Goal: Task Accomplishment & Management: Use online tool/utility

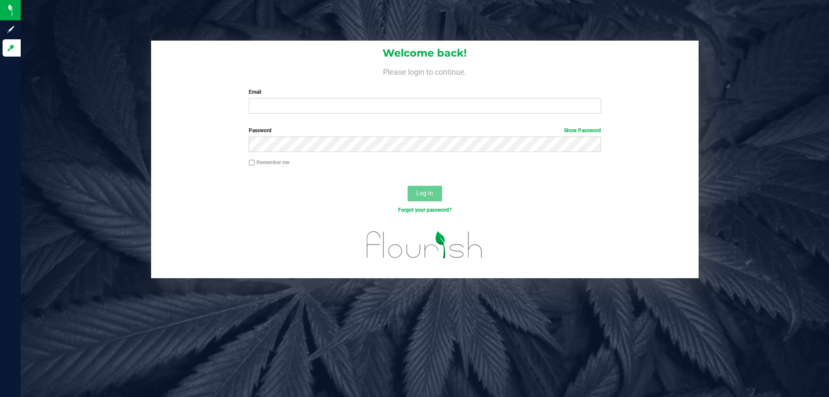
click at [337, 121] on form "Welcome back! Please login to continue. Email Required Please format your email…" at bounding box center [425, 160] width 535 height 238
click at [341, 108] on input "Email" at bounding box center [425, 106] width 352 height 16
type input "[EMAIL_ADDRESS][DOMAIN_NAME]"
click at [408, 186] on button "Log In" at bounding box center [425, 194] width 35 height 16
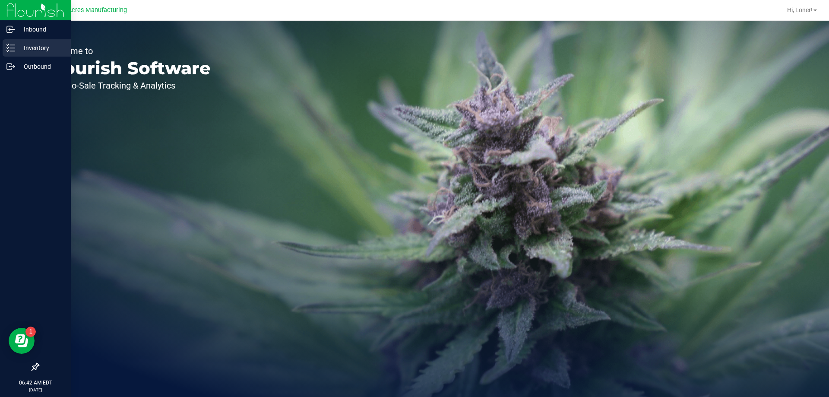
click at [25, 56] on div "Inventory" at bounding box center [37, 47] width 68 height 17
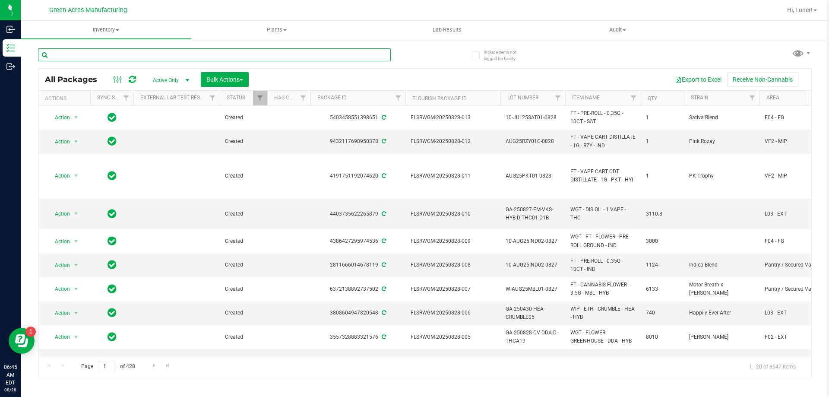
click at [101, 56] on input "text" at bounding box center [214, 54] width 353 height 13
click at [96, 29] on span "Inventory" at bounding box center [106, 30] width 171 height 8
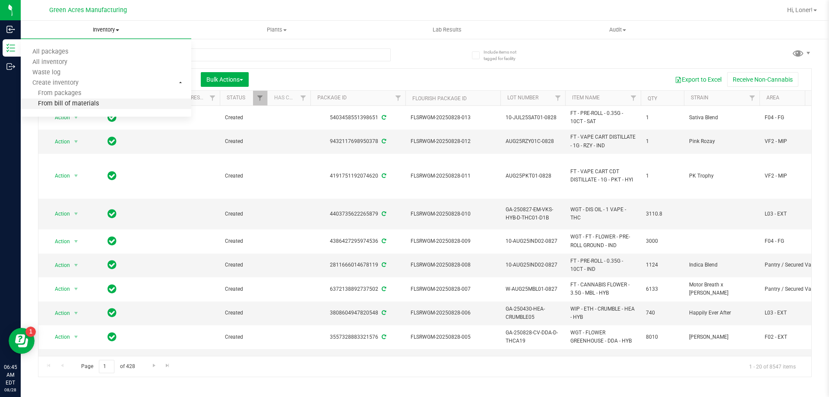
click at [79, 103] on span "From bill of materials" at bounding box center [60, 103] width 78 height 7
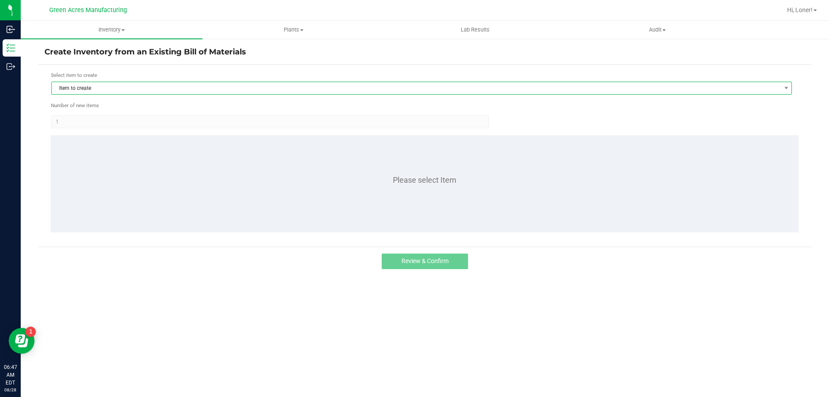
click at [231, 89] on span "Item to create" at bounding box center [416, 88] width 729 height 12
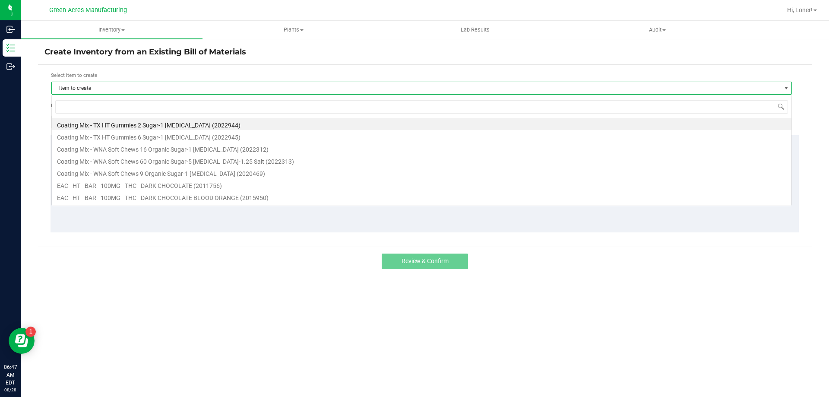
scroll to position [13, 741]
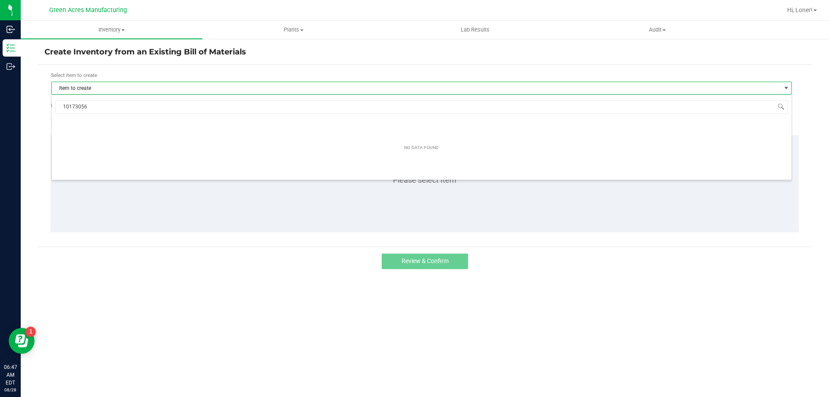
type input "1017305"
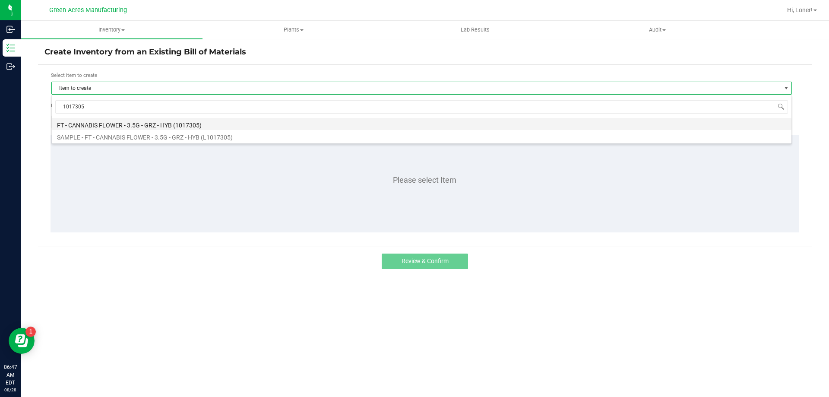
click at [154, 122] on li "FT - CANNABIS FLOWER - 3.5G - GRZ - HYB (1017305)" at bounding box center [422, 124] width 740 height 12
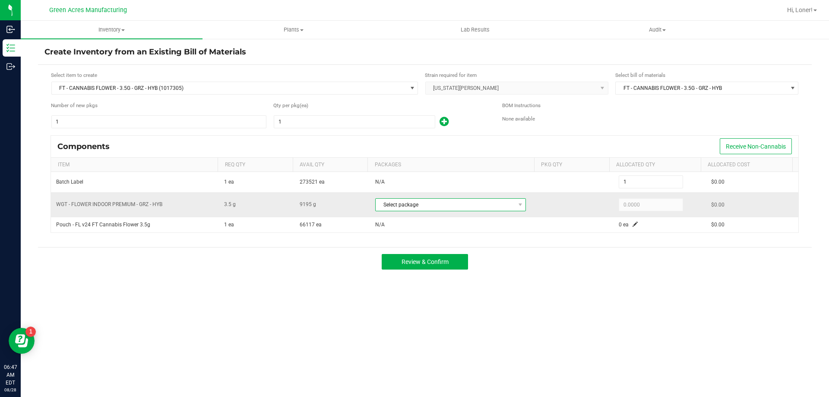
click at [495, 206] on span "Select package" at bounding box center [445, 205] width 139 height 12
click at [461, 242] on li "9798593121435575 (W-AUG25GRZ02-0828)" at bounding box center [450, 241] width 155 height 12
type input "3.5000"
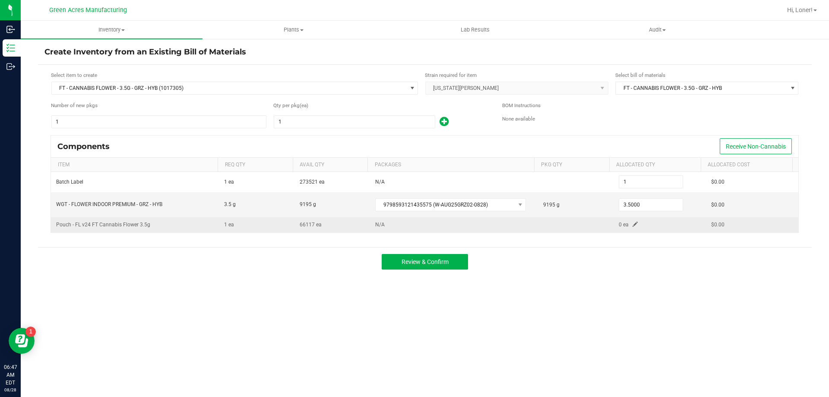
click at [627, 222] on td "0 ea" at bounding box center [660, 224] width 92 height 15
click at [627, 223] on td "0 ea" at bounding box center [660, 224] width 92 height 15
click at [633, 225] on span at bounding box center [635, 224] width 5 height 5
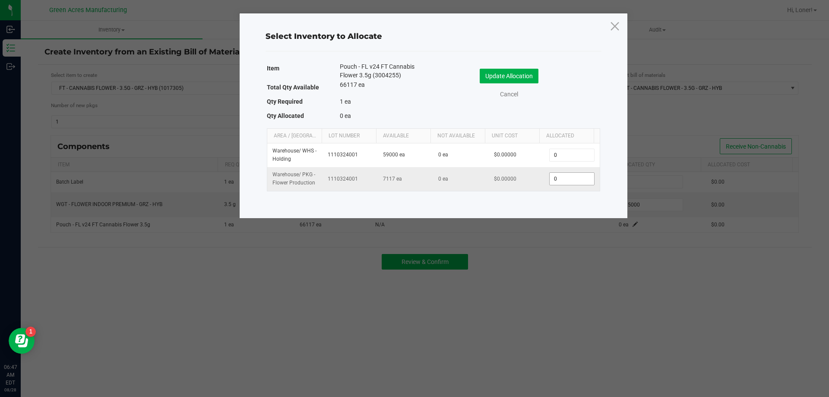
click at [559, 185] on span "0" at bounding box center [571, 178] width 45 height 13
click at [559, 183] on input "0" at bounding box center [572, 179] width 44 height 12
type input "1"
click at [487, 75] on button "Update Allocation" at bounding box center [509, 76] width 59 height 15
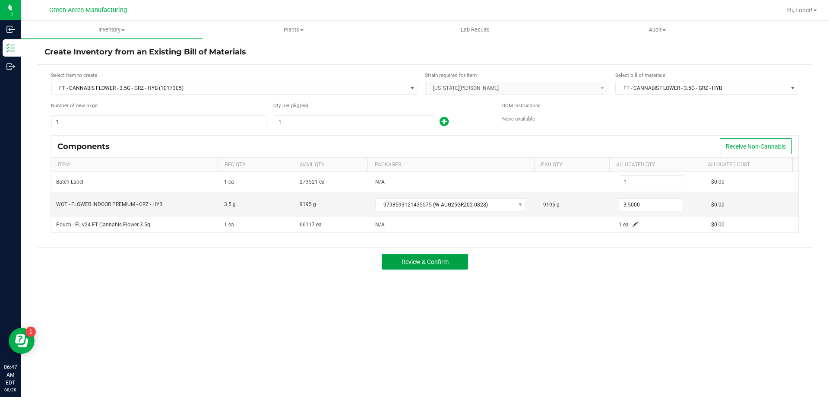
click at [454, 266] on button "Review & Confirm" at bounding box center [425, 262] width 86 height 16
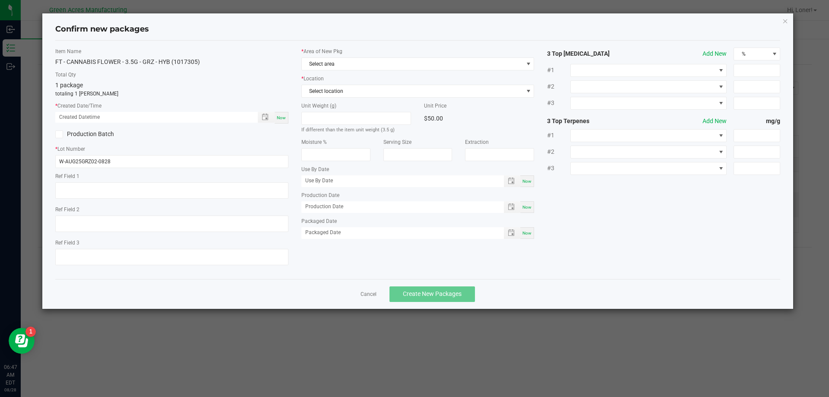
click at [281, 118] on span "Now" at bounding box center [281, 117] width 9 height 5
type input "08/28/2025 06:47 AM"
click at [326, 60] on span "Select area" at bounding box center [413, 64] width 222 height 12
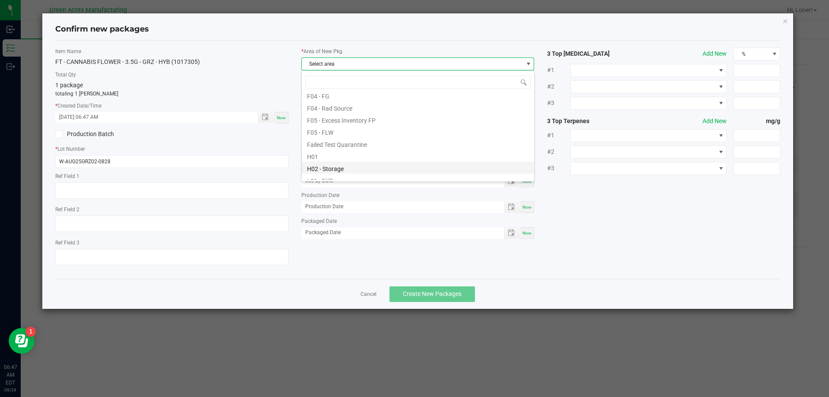
scroll to position [86, 0]
click at [322, 123] on li "F05 - FLW" at bounding box center [418, 122] width 232 height 12
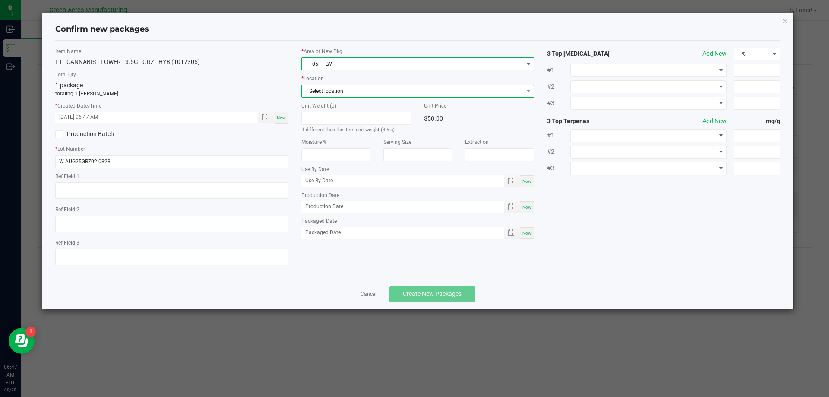
click at [338, 96] on span "Select location" at bounding box center [413, 91] width 222 height 12
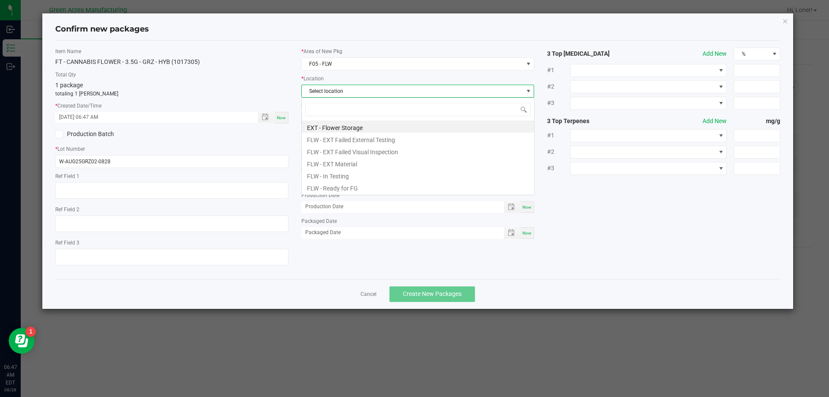
scroll to position [13, 233]
click at [338, 186] on li "FLW - Ready for FG" at bounding box center [418, 187] width 232 height 12
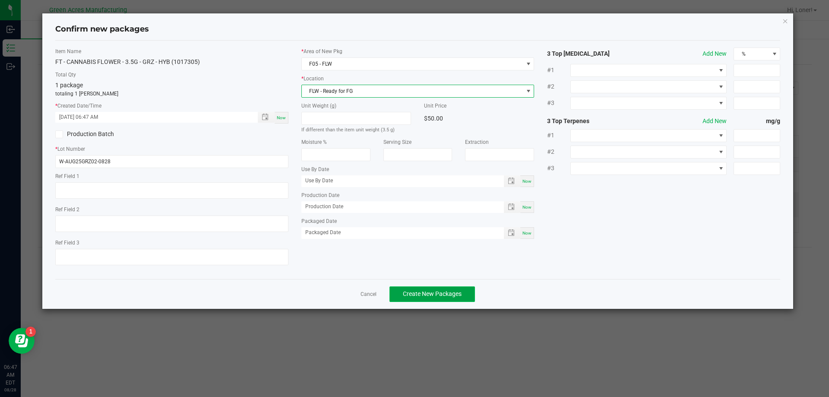
click at [414, 295] on span "Create New Packages" at bounding box center [432, 293] width 59 height 7
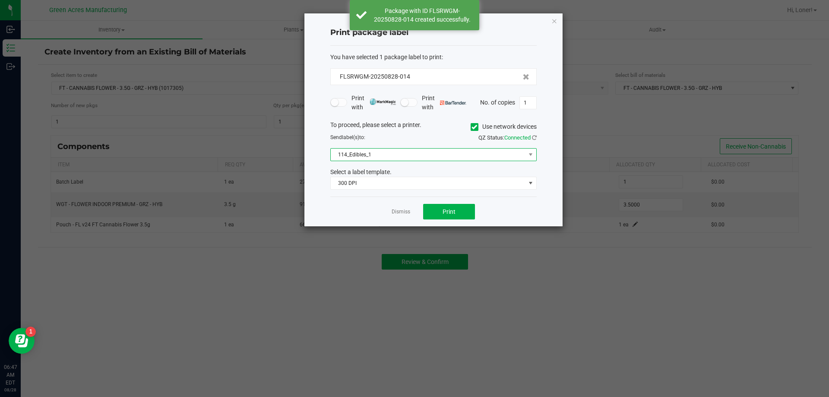
click at [425, 157] on span "114_Edibles_1" at bounding box center [428, 155] width 195 height 12
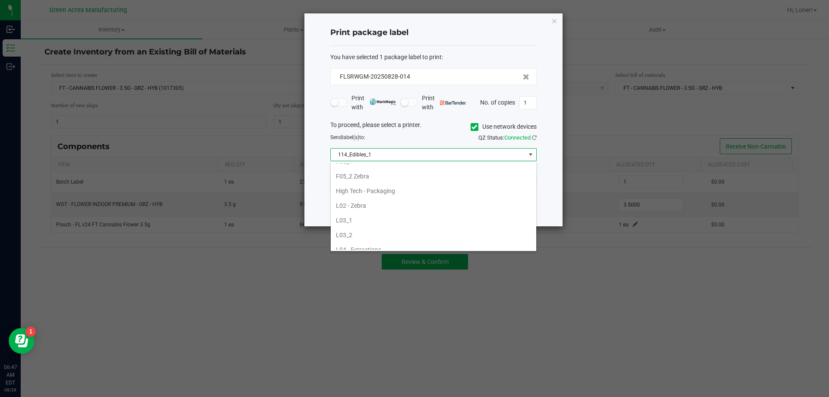
scroll to position [259, 0]
click at [354, 174] on li "F05_2 Zebra" at bounding box center [434, 175] width 206 height 15
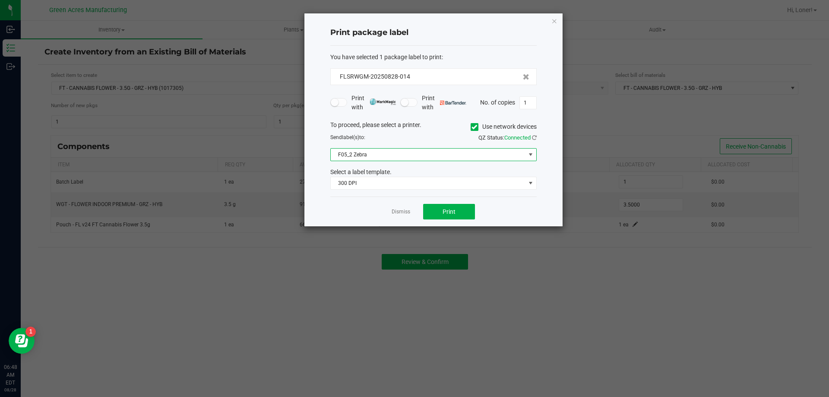
click at [349, 212] on div "Dismiss Print" at bounding box center [433, 212] width 206 height 30
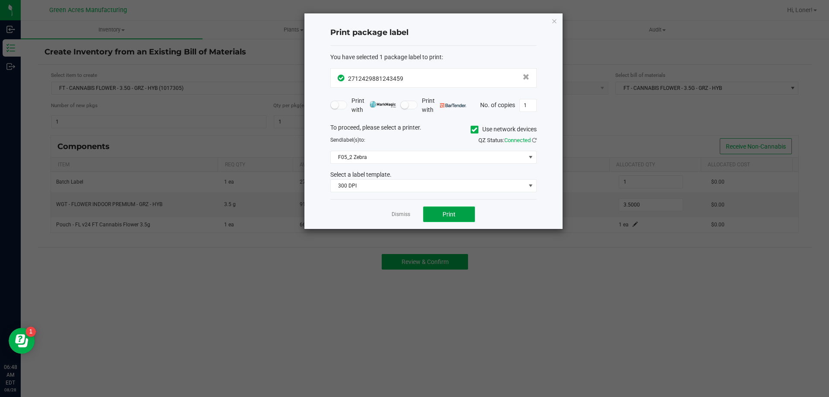
click at [442, 217] on button "Print" at bounding box center [449, 214] width 52 height 16
click at [398, 217] on link "Dismiss" at bounding box center [401, 214] width 19 height 7
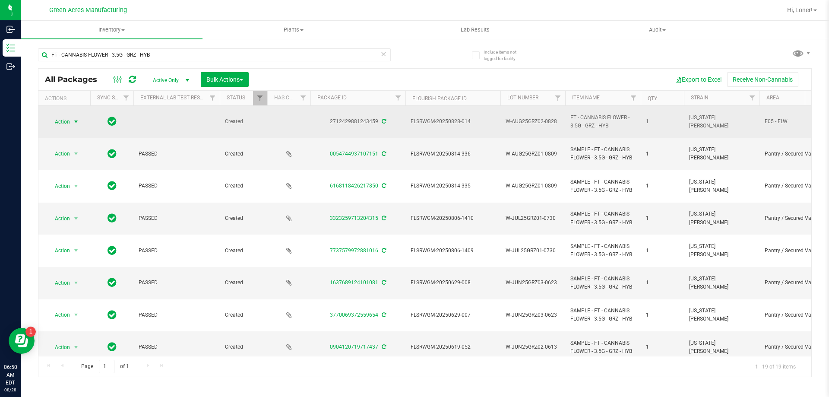
click at [71, 118] on span "select" at bounding box center [76, 122] width 11 height 12
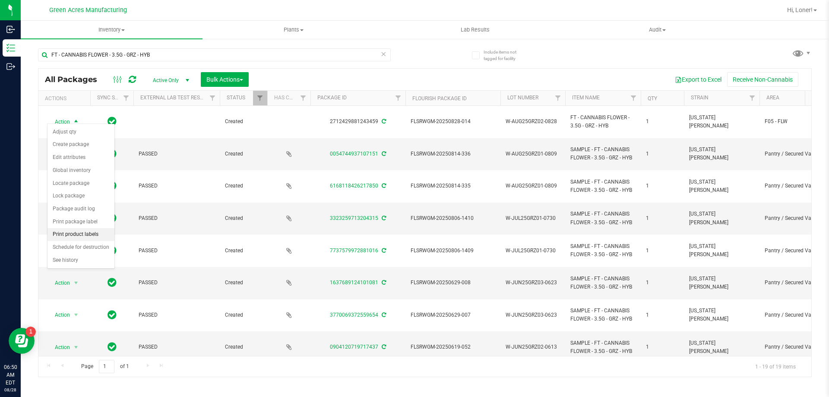
click at [74, 235] on li "Print product labels" at bounding box center [81, 234] width 67 height 13
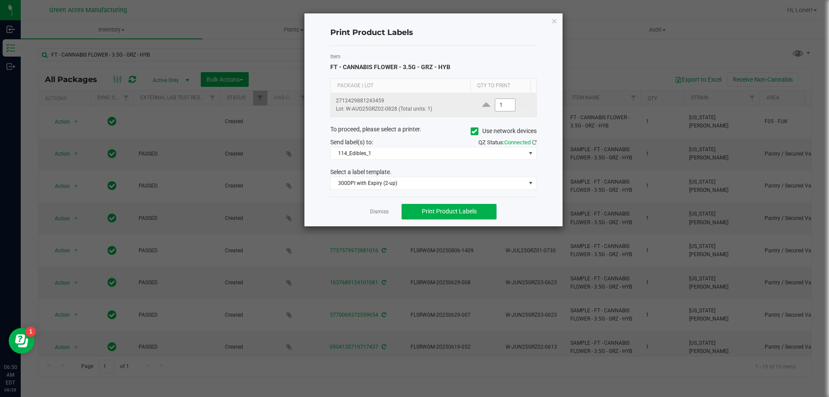
click at [498, 101] on input "1" at bounding box center [505, 105] width 20 height 12
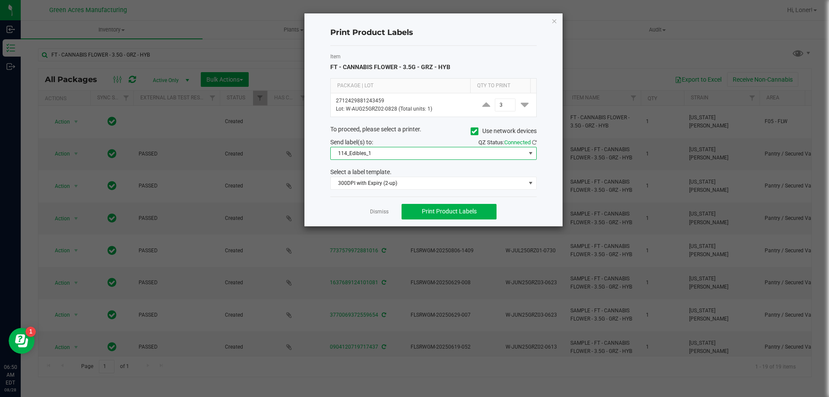
click at [453, 150] on span "114_Edibles_1" at bounding box center [428, 153] width 195 height 12
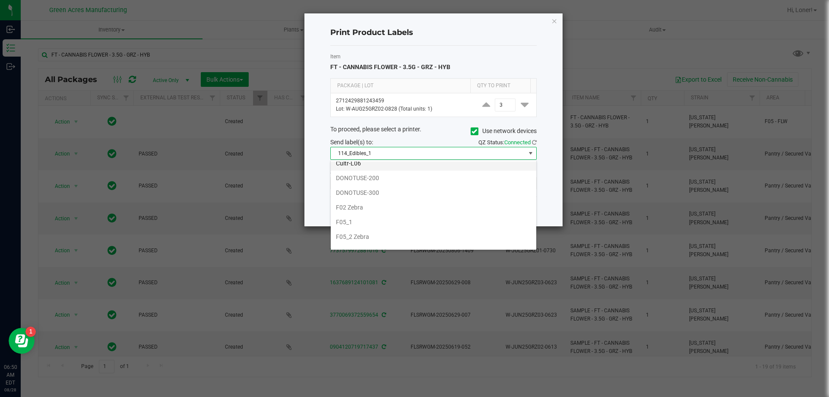
scroll to position [216, 0]
click at [353, 201] on li "F05_1" at bounding box center [434, 202] width 206 height 15
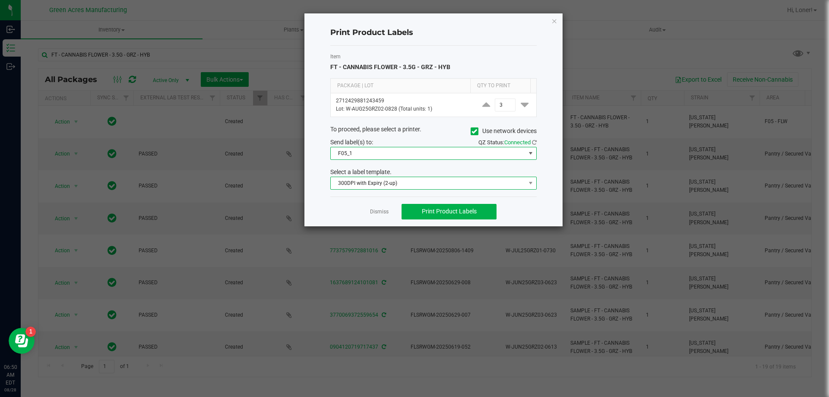
click at [458, 181] on span "300DPI with Expiry (2-up)" at bounding box center [428, 183] width 195 height 12
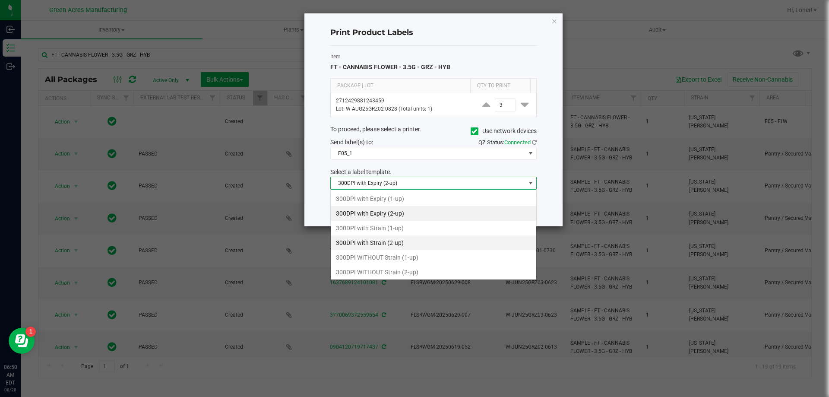
scroll to position [13, 206]
click at [393, 246] on li "300DPI with Strain (2-up)" at bounding box center [434, 242] width 206 height 15
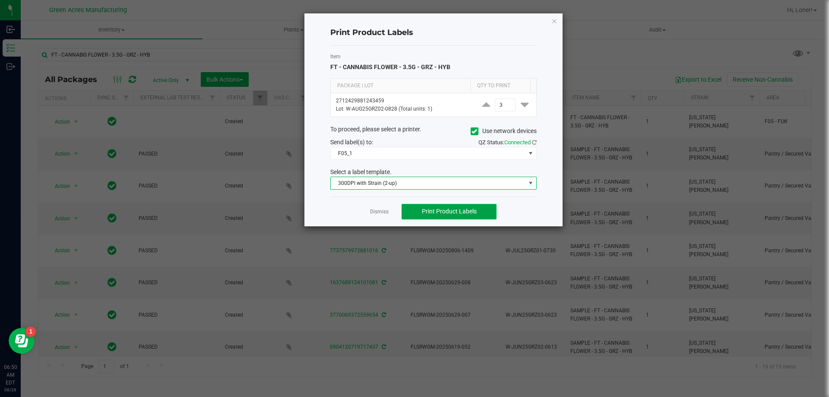
click at [488, 216] on button "Print Product Labels" at bounding box center [449, 212] width 95 height 16
click at [467, 212] on span "Print Product Labels" at bounding box center [449, 211] width 55 height 7
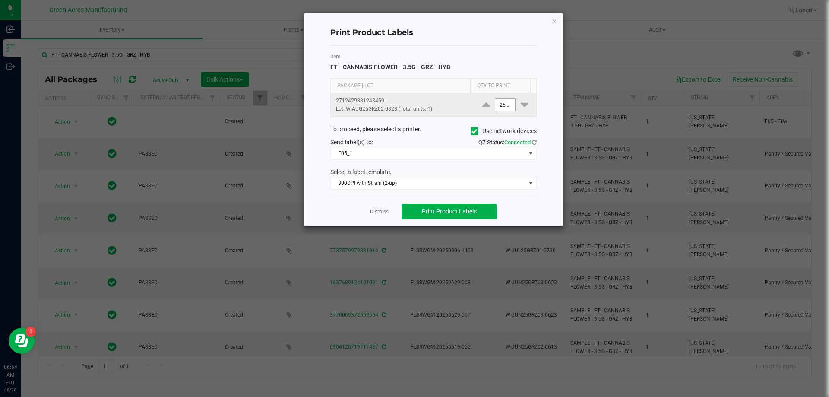
click at [495, 109] on input "2500" at bounding box center [505, 105] width 20 height 12
type input "2,500"
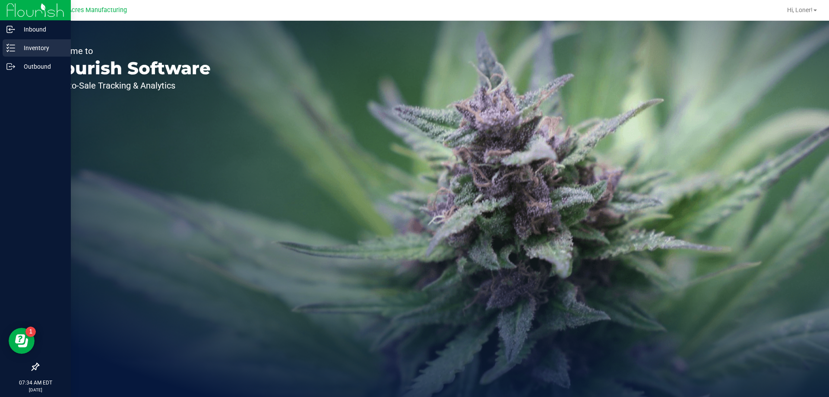
click at [32, 51] on p "Inventory" at bounding box center [41, 48] width 52 height 10
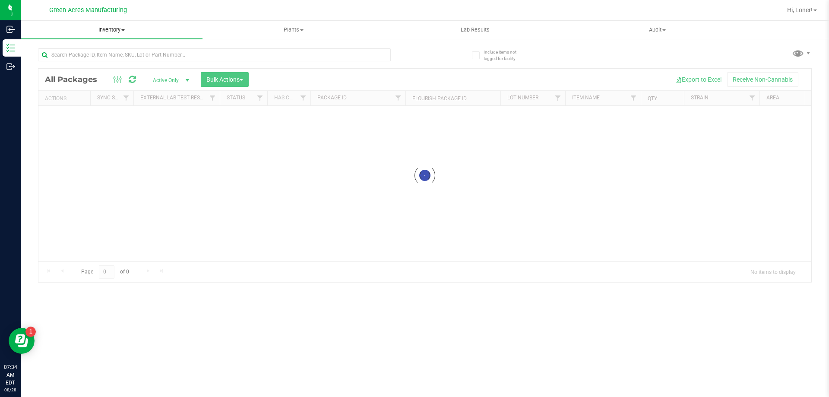
click at [118, 26] on span "Inventory" at bounding box center [112, 30] width 182 height 8
click at [118, 32] on span "Inventory" at bounding box center [112, 30] width 182 height 8
click at [118, 33] on span "Inventory" at bounding box center [112, 30] width 182 height 8
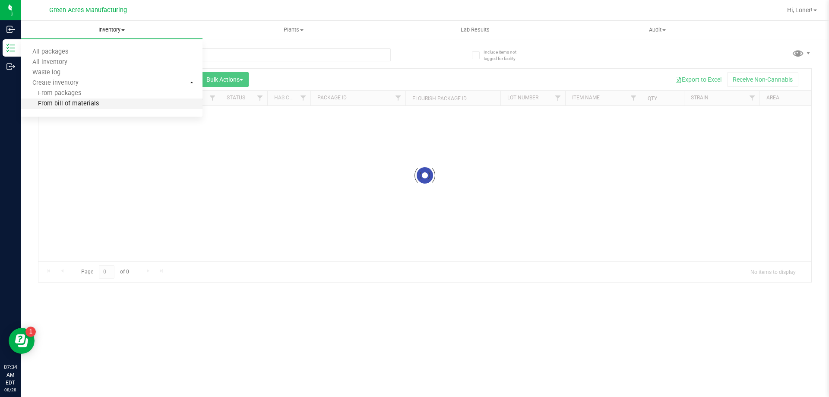
click at [89, 108] on span "From bill of materials" at bounding box center [60, 103] width 78 height 7
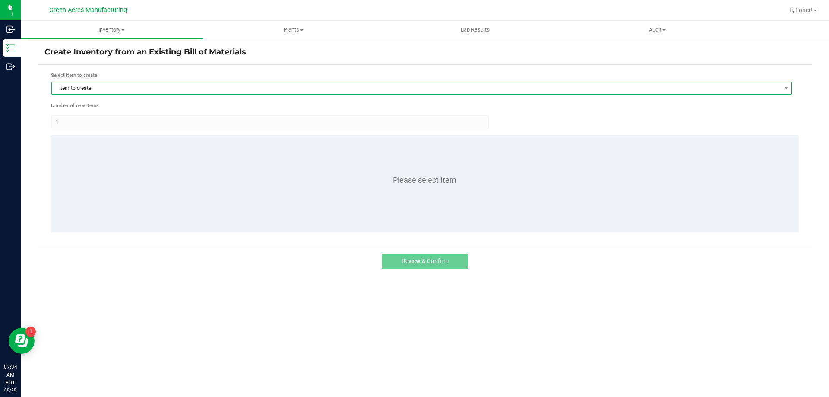
drag, startPoint x: 127, startPoint y: 91, endPoint x: 132, endPoint y: 90, distance: 5.2
click at [132, 90] on span "Item to create" at bounding box center [416, 88] width 729 height 12
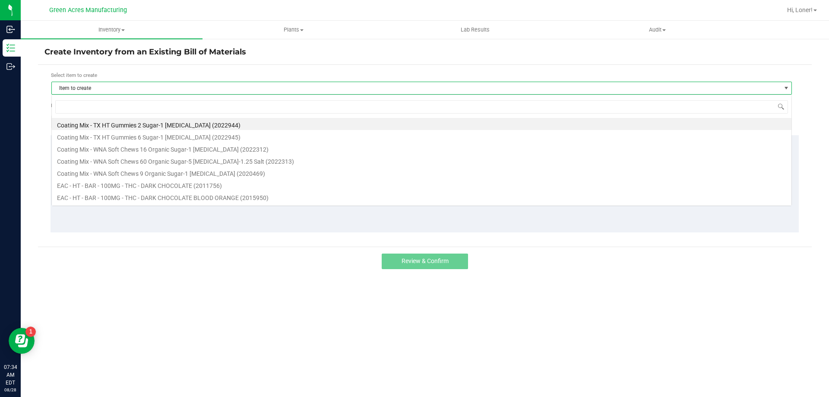
scroll to position [13, 741]
type input "1015677"
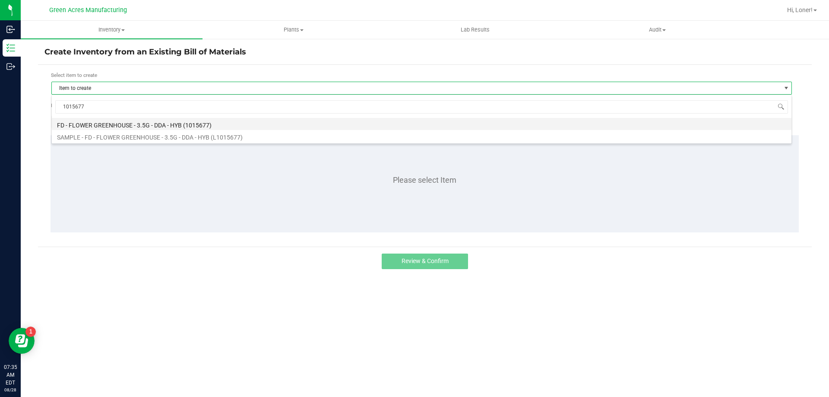
click at [128, 124] on li "FD - FLOWER GREENHOUSE - 3.5G - DDA - HYB (1015677)" at bounding box center [422, 124] width 740 height 12
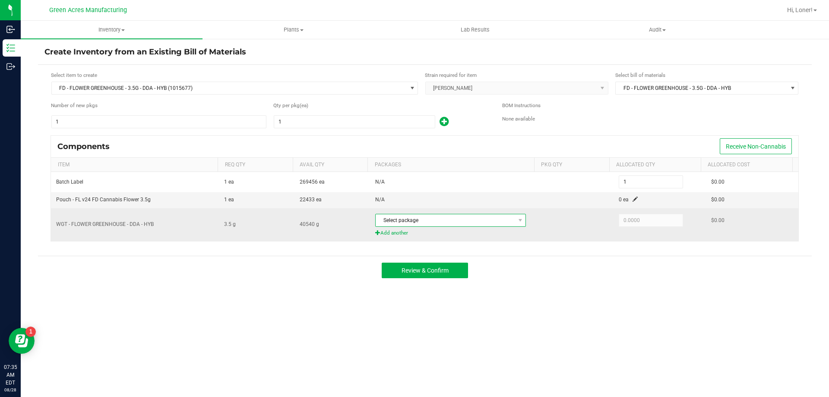
click at [504, 222] on span "Select package" at bounding box center [445, 220] width 139 height 12
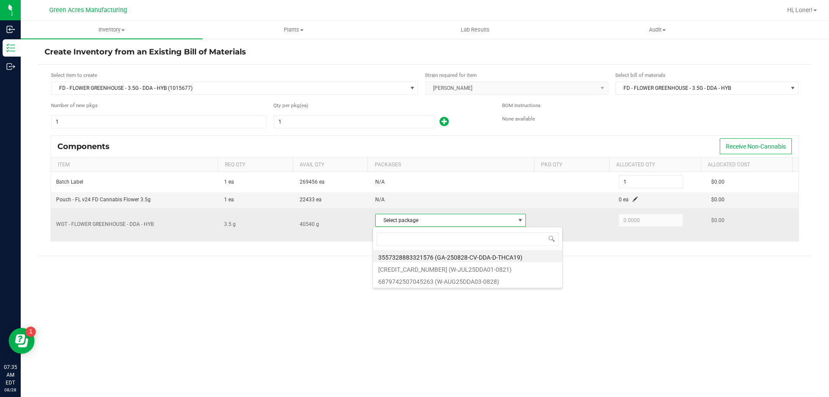
scroll to position [13, 149]
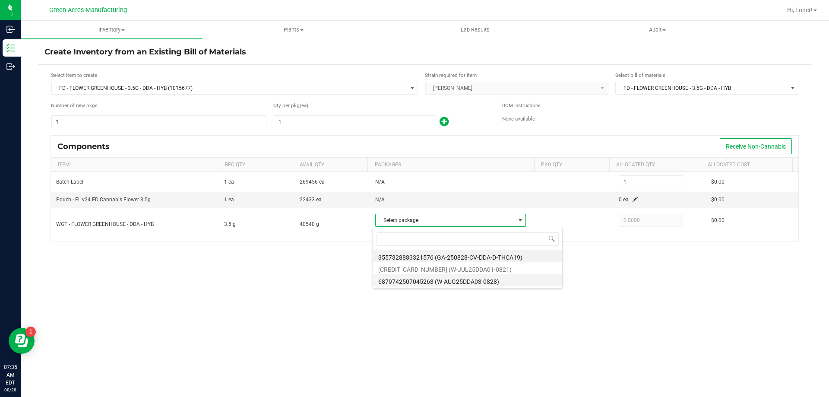
click at [474, 282] on li "6879742507045263 (W-AUG25DDA03-0828)" at bounding box center [467, 280] width 189 height 12
type input "3.5000"
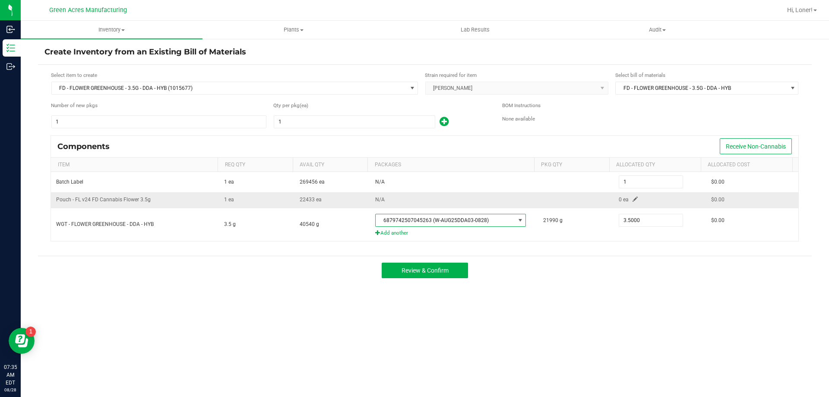
click at [633, 200] on span at bounding box center [635, 199] width 5 height 5
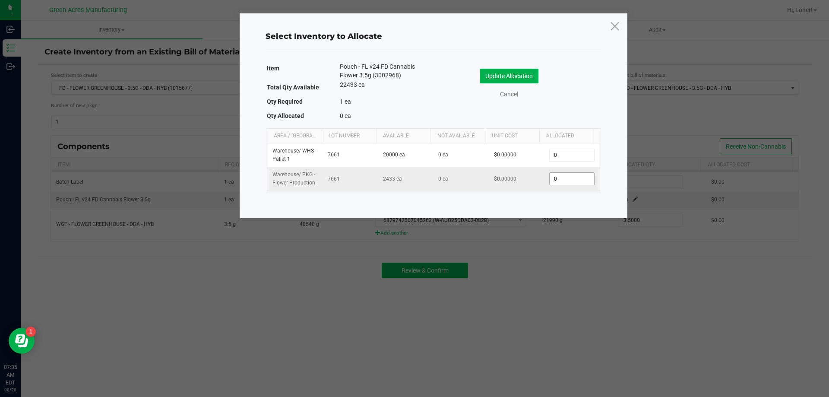
click at [557, 180] on input "0" at bounding box center [572, 179] width 44 height 12
type input "1"
click at [498, 73] on button "Update Allocation" at bounding box center [509, 76] width 59 height 15
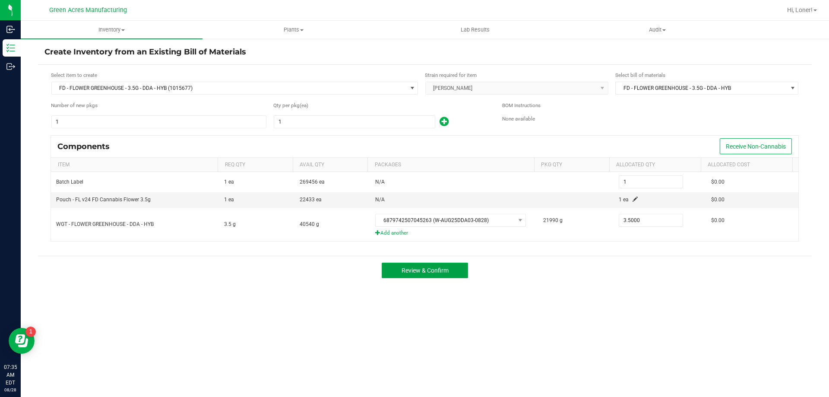
click at [424, 269] on span "Review & Confirm" at bounding box center [425, 270] width 47 height 7
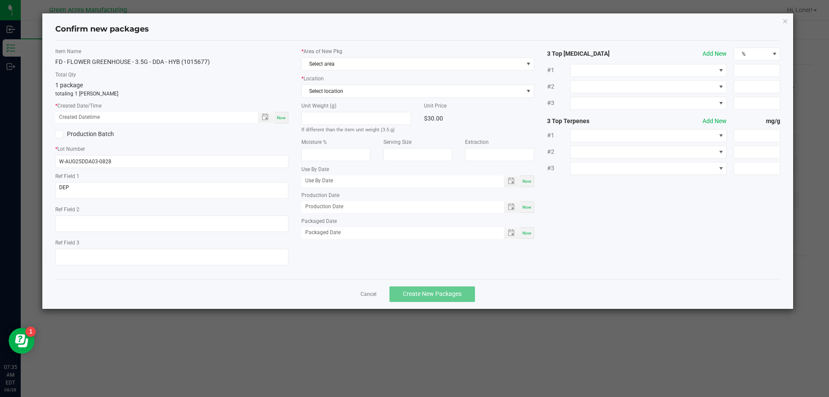
click at [282, 122] on div "Now" at bounding box center [282, 118] width 14 height 12
type input "[DATE] 07:35 AM"
click at [339, 68] on span "Select area" at bounding box center [413, 64] width 222 height 12
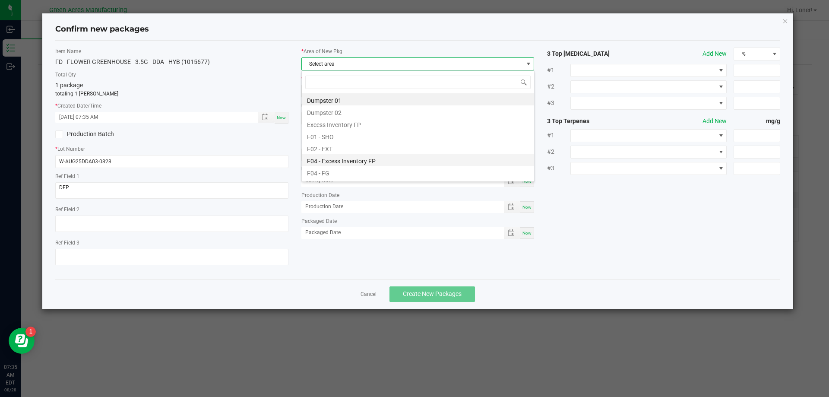
scroll to position [86, 0]
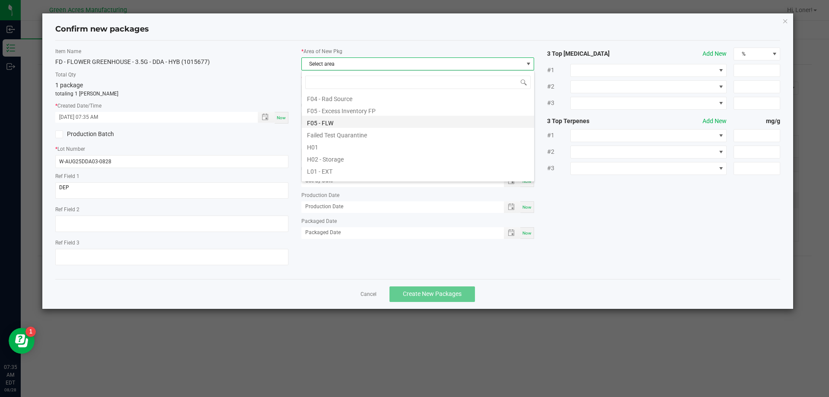
click at [330, 123] on li "F05 - FLW" at bounding box center [418, 122] width 232 height 12
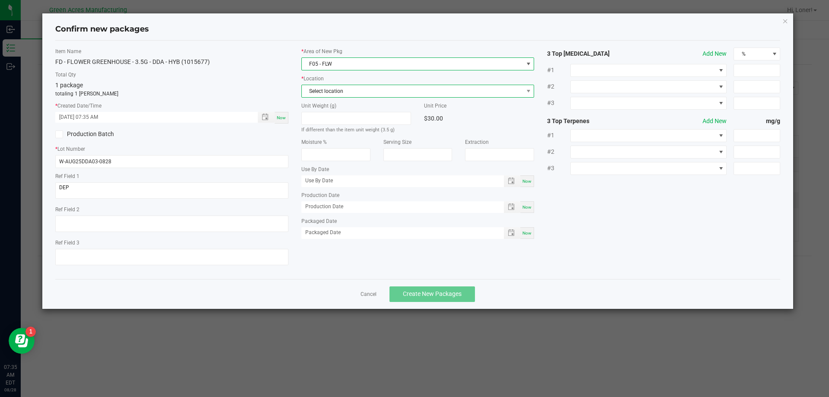
click at [346, 90] on span "Select location" at bounding box center [413, 91] width 222 height 12
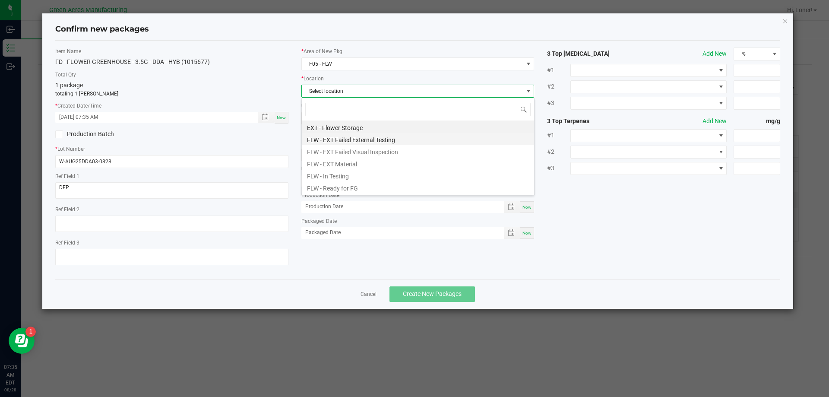
scroll to position [13, 233]
click at [318, 184] on li "FLW - Ready for FG" at bounding box center [418, 187] width 232 height 12
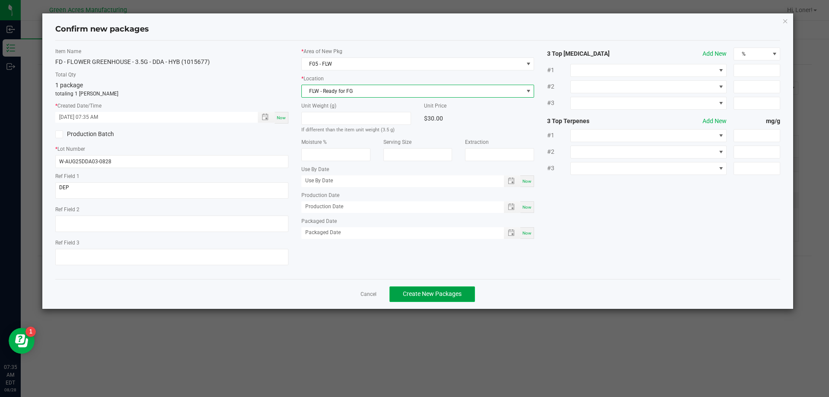
click at [451, 295] on span "Create New Packages" at bounding box center [432, 293] width 59 height 7
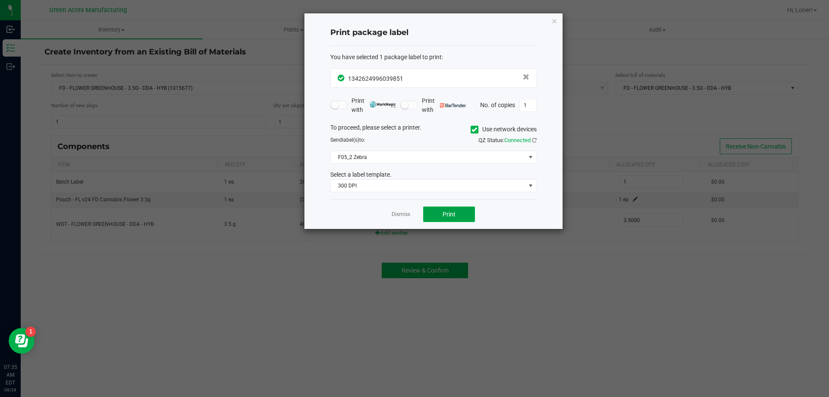
click at [455, 212] on span "Print" at bounding box center [449, 214] width 13 height 7
click at [399, 216] on link "Dismiss" at bounding box center [401, 214] width 19 height 7
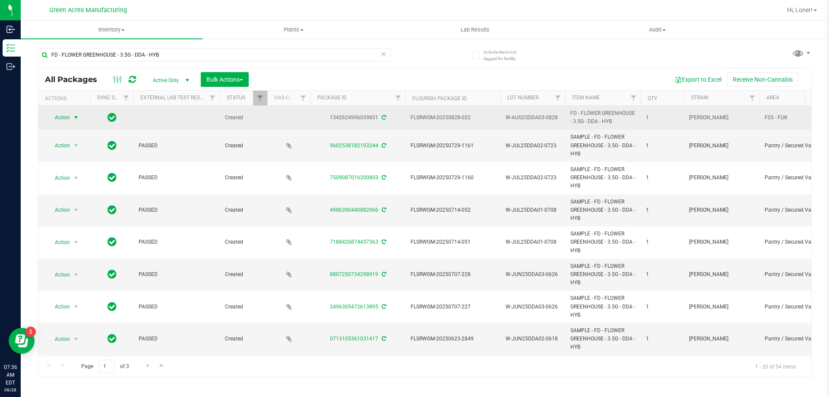
click at [66, 120] on span "Action" at bounding box center [58, 117] width 23 height 12
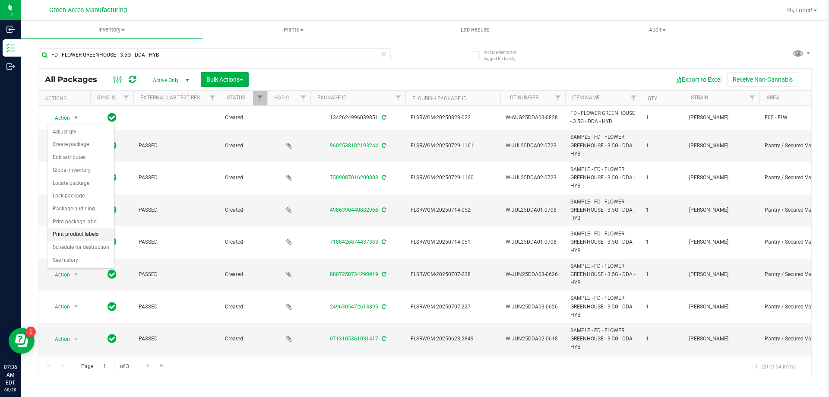
click at [85, 234] on li "Print product labels" at bounding box center [81, 234] width 67 height 13
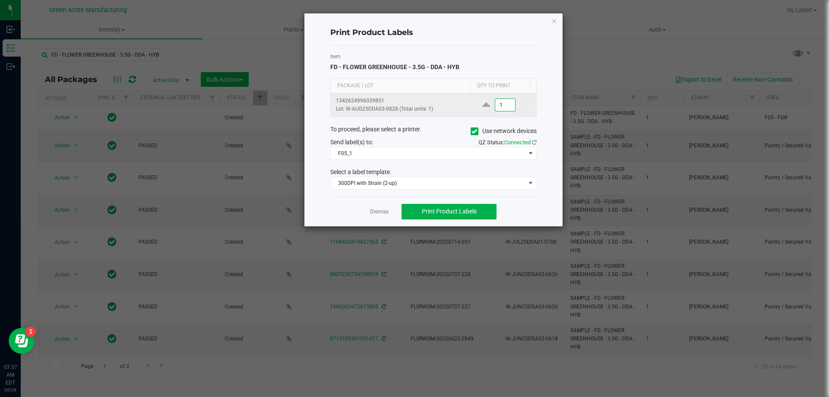
click at [504, 103] on input "1" at bounding box center [505, 105] width 20 height 12
type input "4"
click at [454, 217] on button "Print Product Labels" at bounding box center [449, 212] width 95 height 16
click at [378, 214] on link "Dismiss" at bounding box center [379, 211] width 19 height 7
